Goal: Navigation & Orientation: Find specific page/section

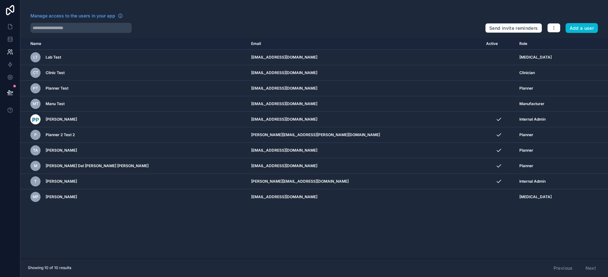
click at [309, 13] on div "Manage access to the users in your app" at bounding box center [255, 18] width 450 height 10
click at [7, 24] on icon at bounding box center [10, 26] width 6 height 6
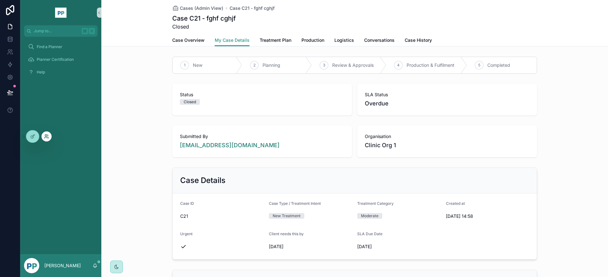
click at [48, 137] on icon at bounding box center [46, 136] width 5 height 5
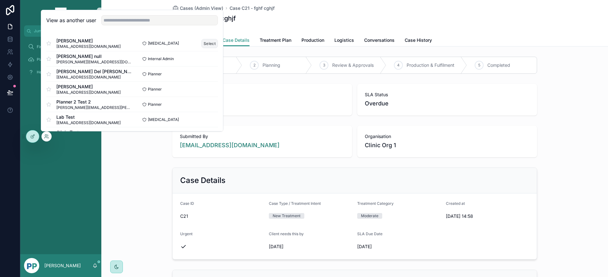
click at [207, 43] on button "Select" at bounding box center [209, 43] width 16 height 9
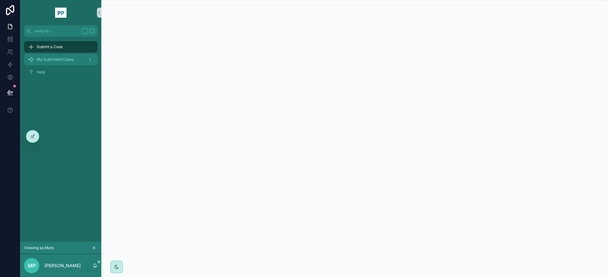
click at [71, 60] on span "My Submitted Cases" at bounding box center [55, 59] width 37 height 5
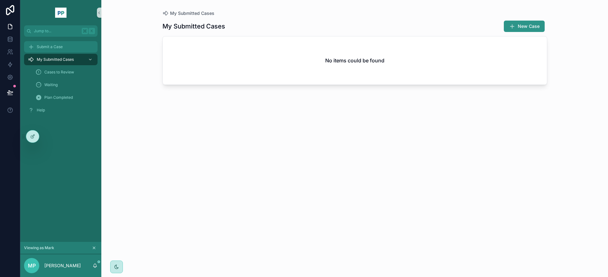
click at [56, 45] on span "Submit a Case" at bounding box center [50, 46] width 26 height 5
